Goal: Transaction & Acquisition: Purchase product/service

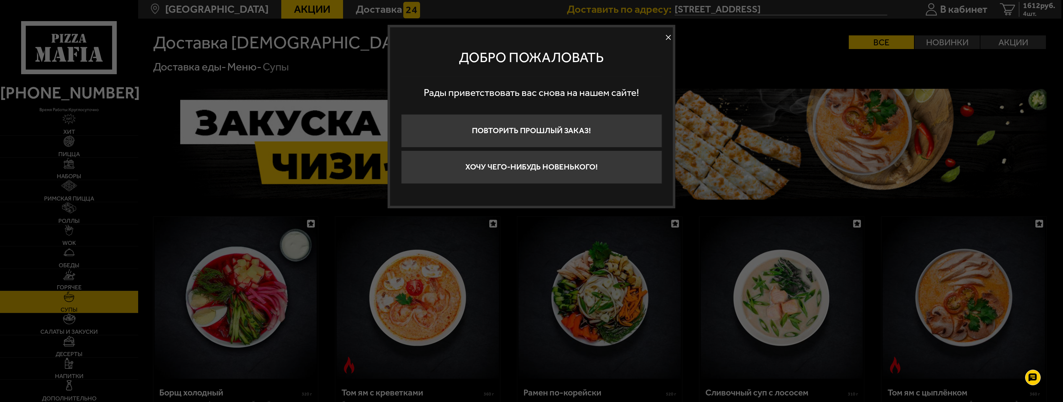
click at [667, 36] on button at bounding box center [668, 37] width 9 height 9
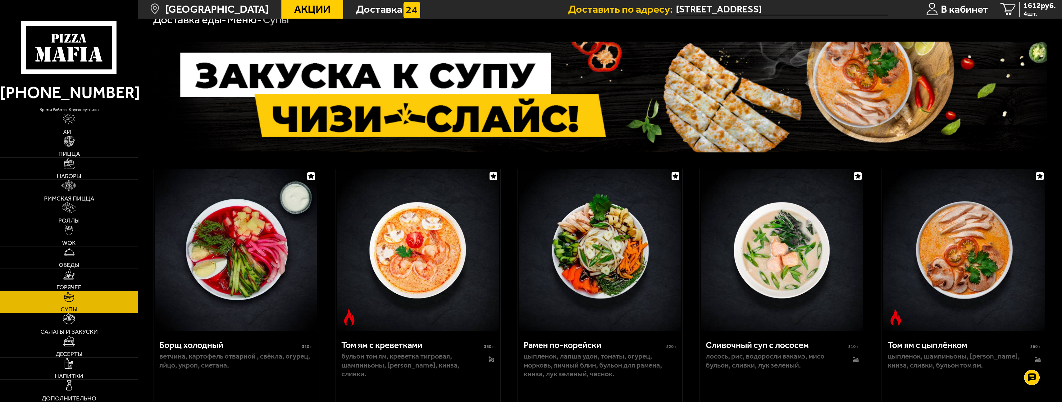
scroll to position [31, 0]
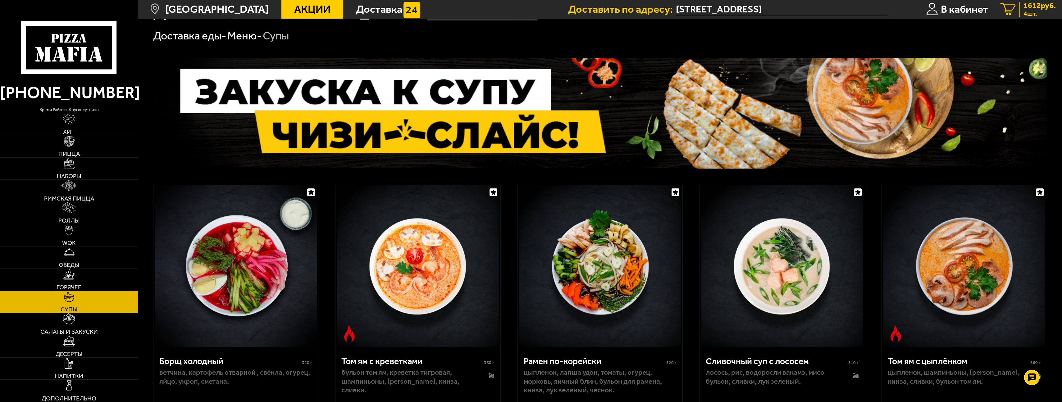
click at [1019, 10] on div "1612 руб. 4 шт." at bounding box center [1037, 9] width 36 height 15
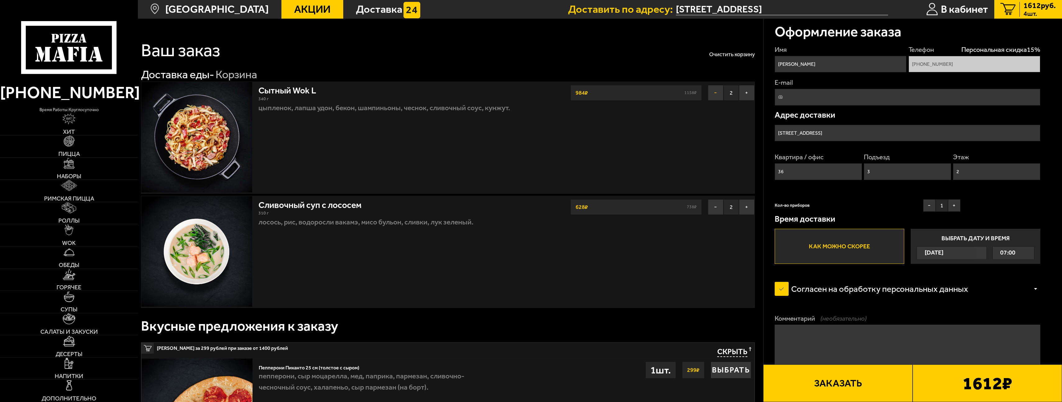
click at [712, 97] on button "−" at bounding box center [716, 93] width 16 height 16
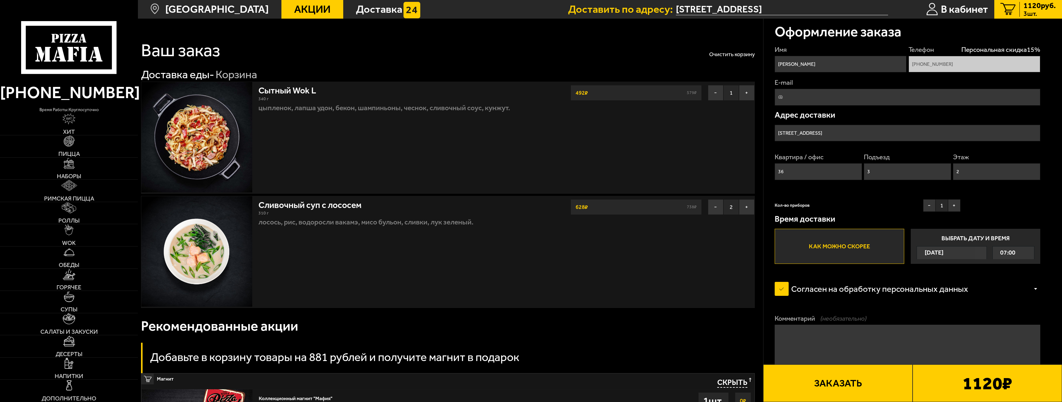
click at [298, 10] on span "Акции" at bounding box center [312, 9] width 36 height 11
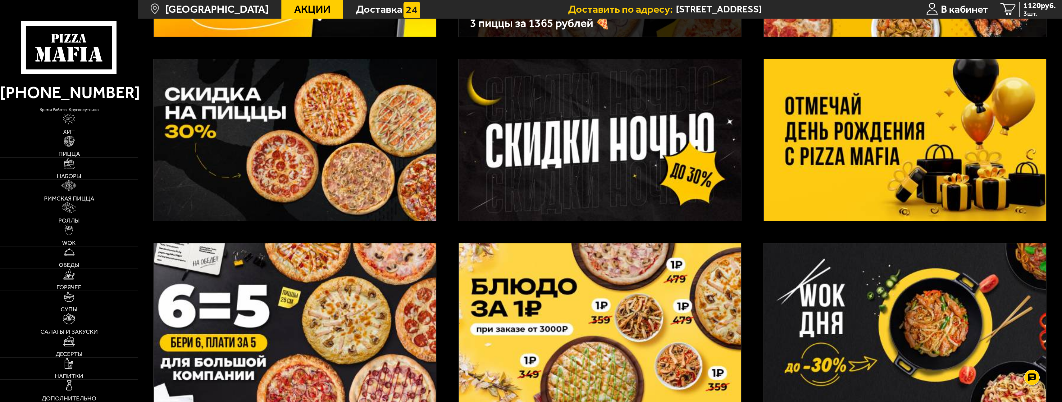
scroll to position [217, 0]
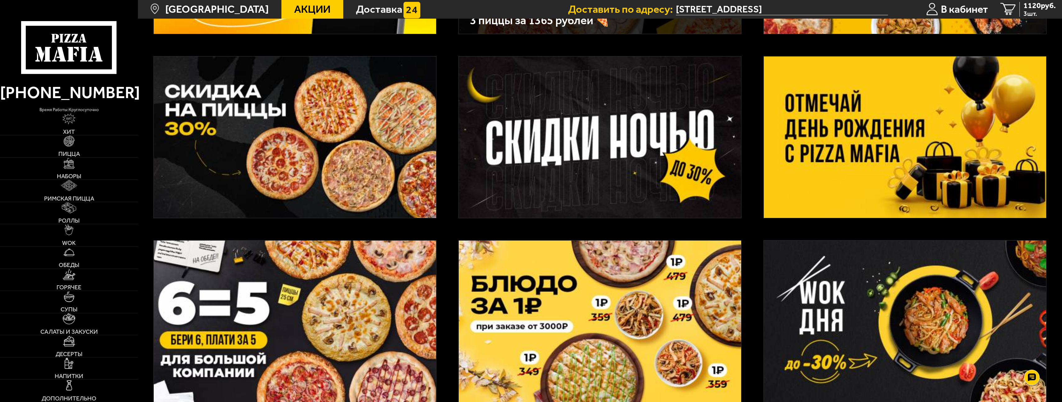
click at [533, 180] on img at bounding box center [600, 137] width 282 height 161
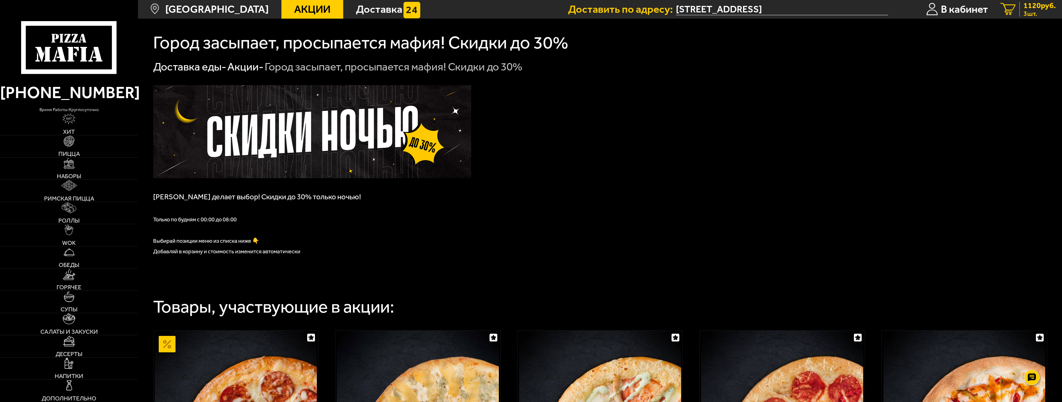
click at [1018, 9] on link "3 1120 руб. 3 шт." at bounding box center [1028, 9] width 68 height 19
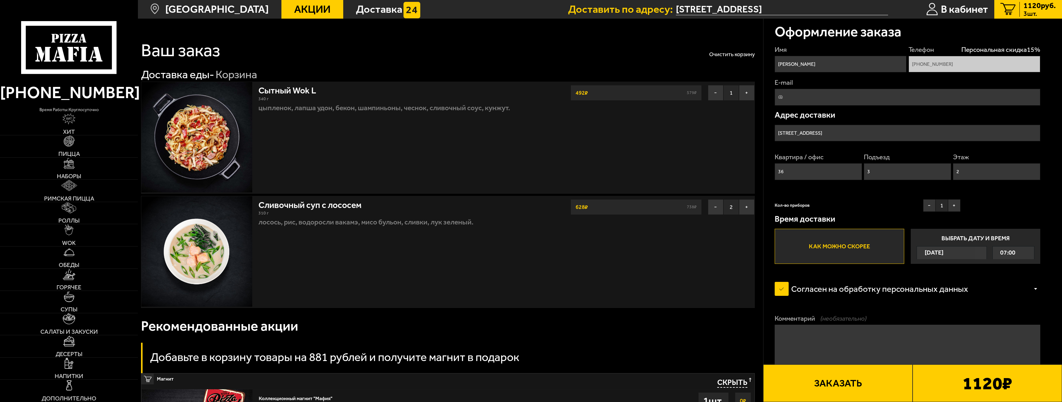
click at [802, 381] on button "Заказать" at bounding box center [837, 384] width 149 height 38
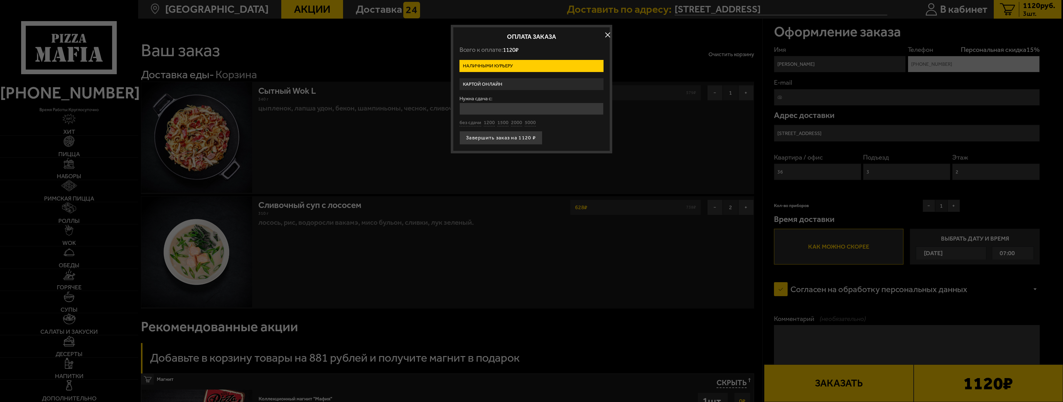
click at [496, 82] on label "Картой онлайн" at bounding box center [532, 84] width 144 height 12
click at [0, 0] on input "Картой онлайн" at bounding box center [0, 0] width 0 height 0
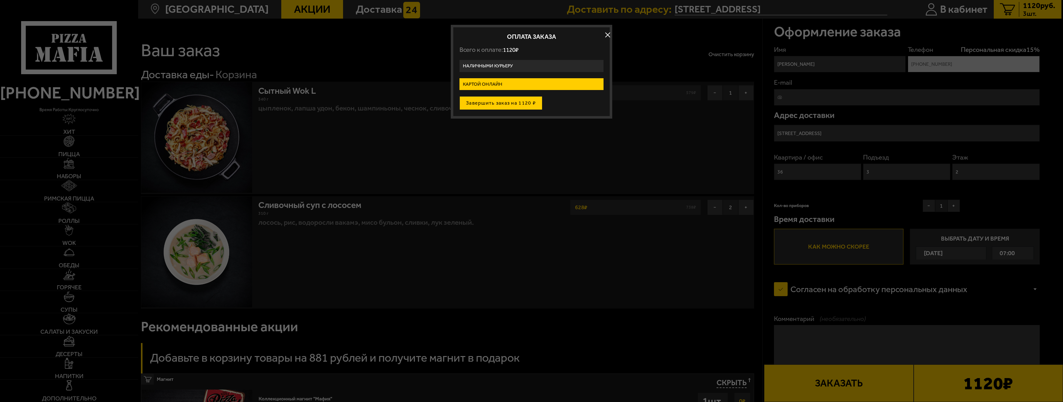
click at [496, 100] on button "Завершить заказ на 1120 ₽" at bounding box center [501, 103] width 83 height 14
